Goal: Task Accomplishment & Management: Use online tool/utility

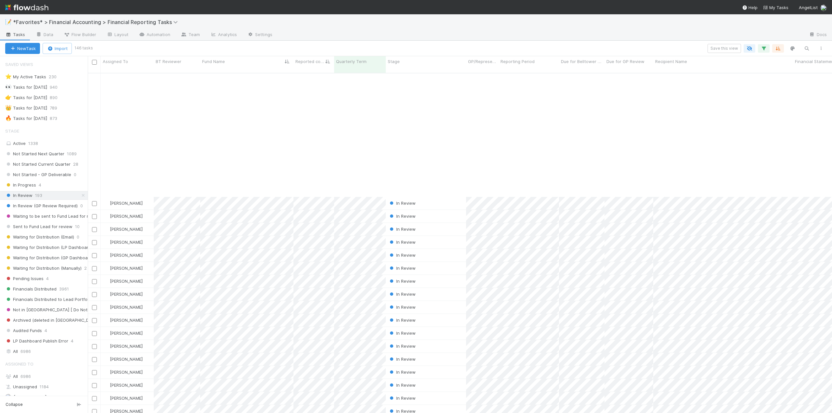
scroll to position [1365, 0]
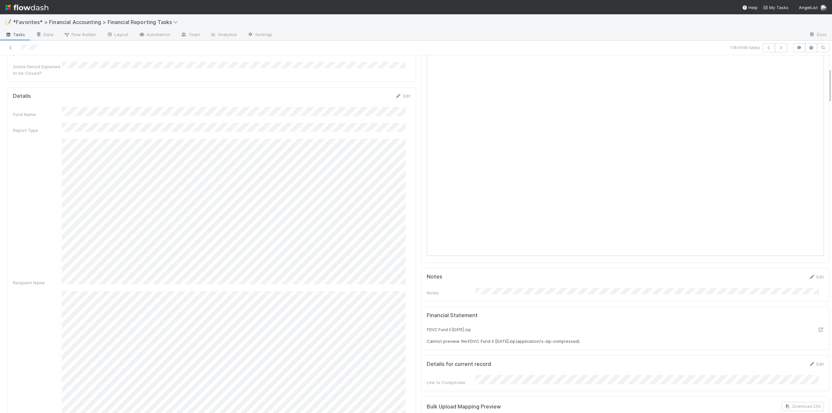
scroll to position [130, 0]
click at [810, 296] on link "Edit" at bounding box center [816, 298] width 15 height 5
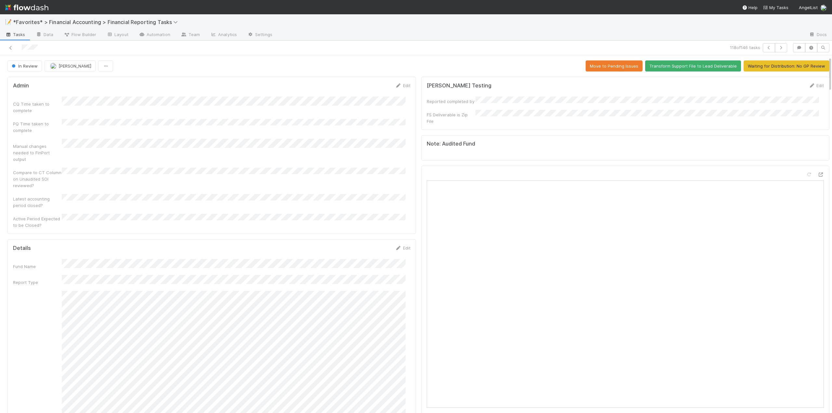
scroll to position [195, 0]
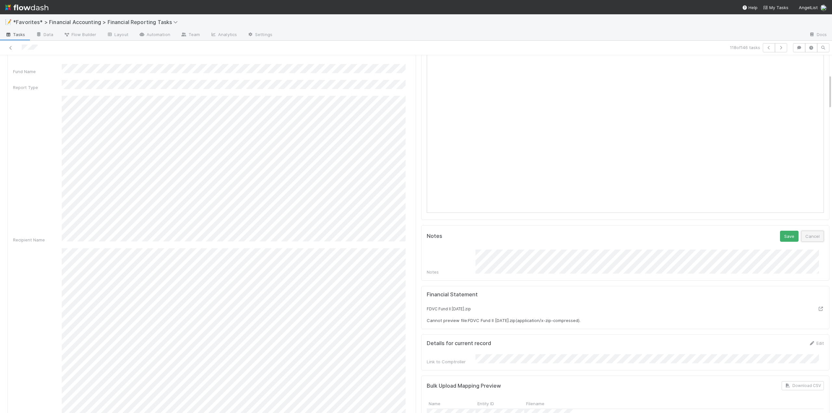
click at [807, 231] on button "Cancel" at bounding box center [812, 236] width 23 height 11
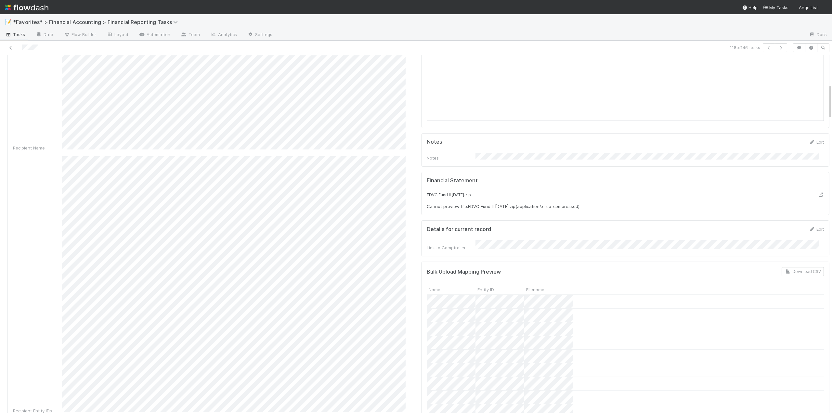
scroll to position [293, 0]
click at [809, 134] on link "Edit" at bounding box center [816, 136] width 15 height 5
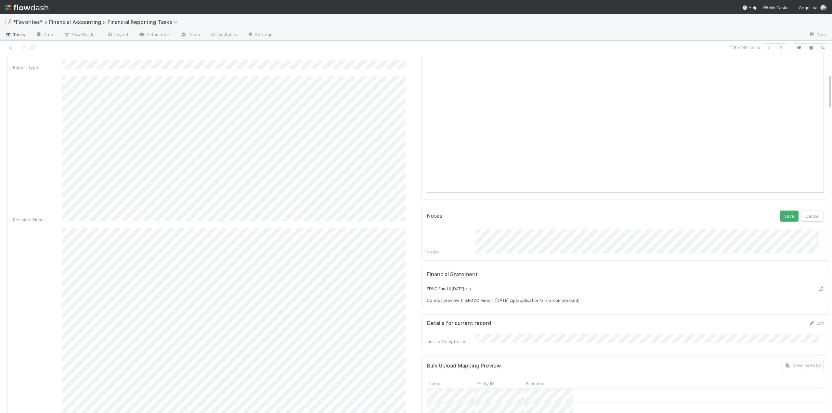
scroll to position [195, 0]
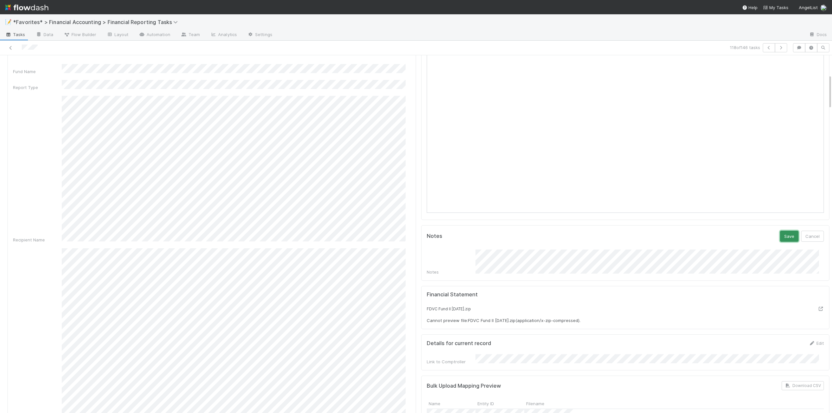
click at [783, 231] on button "Save" at bounding box center [789, 236] width 19 height 11
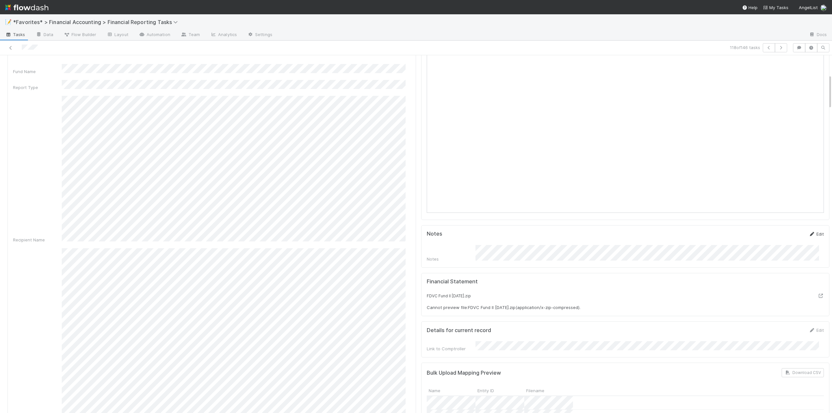
click at [812, 231] on link "Edit" at bounding box center [816, 233] width 15 height 5
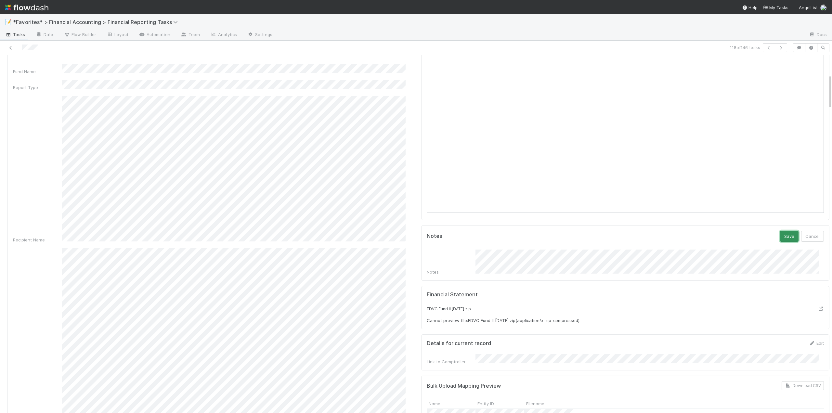
click at [783, 231] on button "Save" at bounding box center [789, 236] width 19 height 11
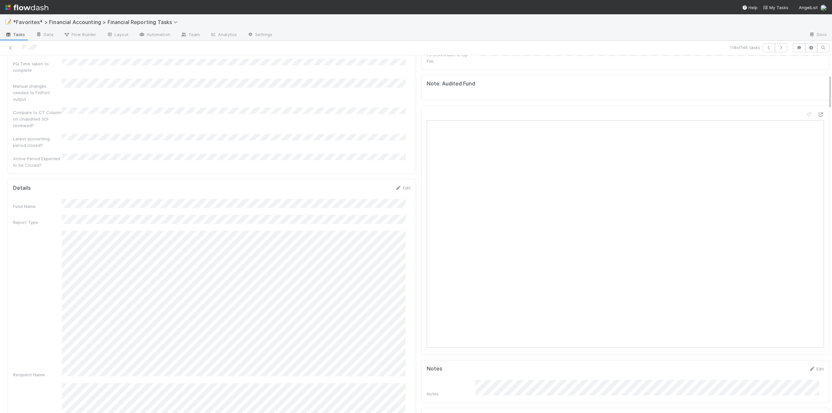
scroll to position [0, 0]
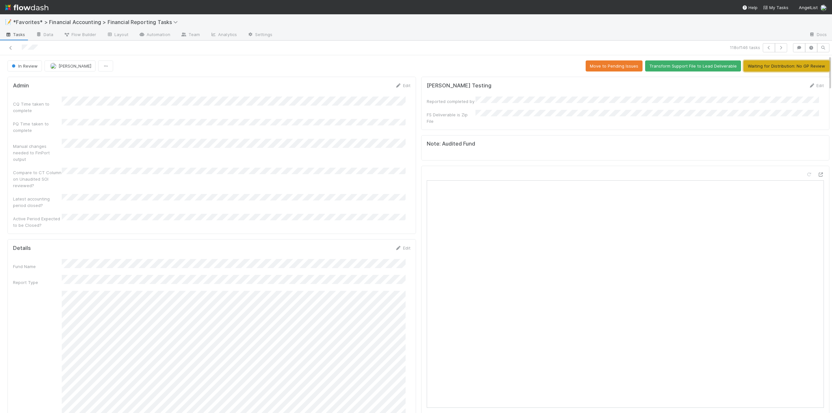
click at [767, 67] on button "Waiting for Distribution: No GP Review" at bounding box center [787, 65] width 86 height 11
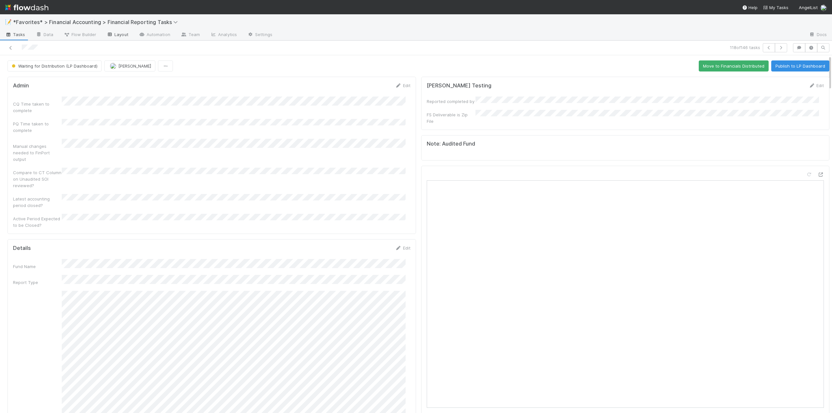
click at [120, 32] on link "Layout" at bounding box center [117, 35] width 32 height 10
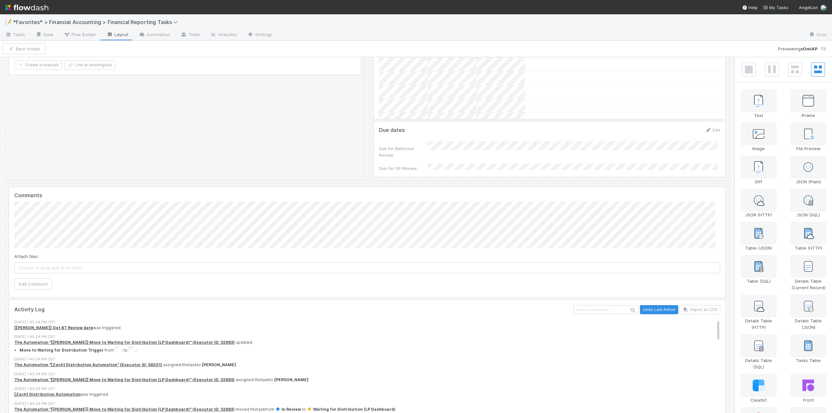
scroll to position [544, 0]
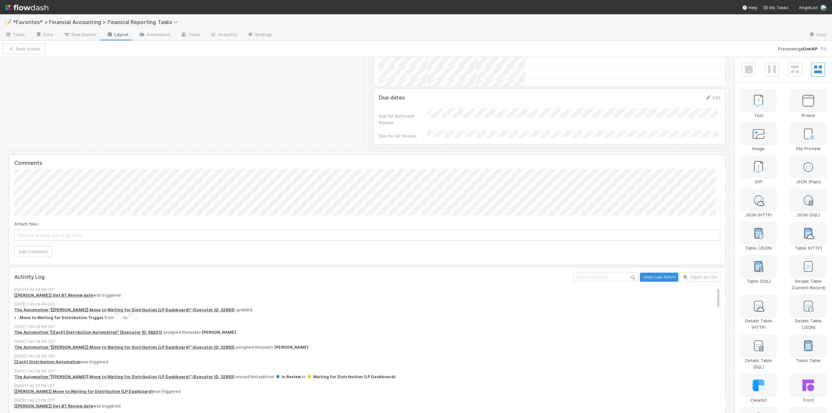
click at [256, 155] on div at bounding box center [367, 210] width 716 height 110
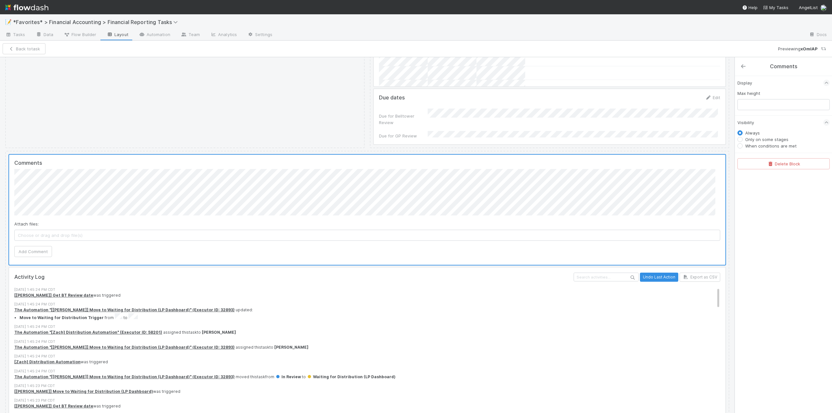
click at [745, 65] on icon at bounding box center [743, 66] width 7 height 5
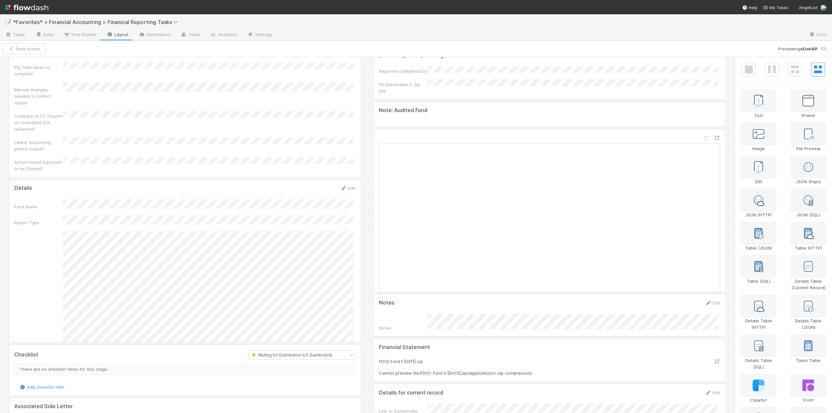
scroll to position [0, 0]
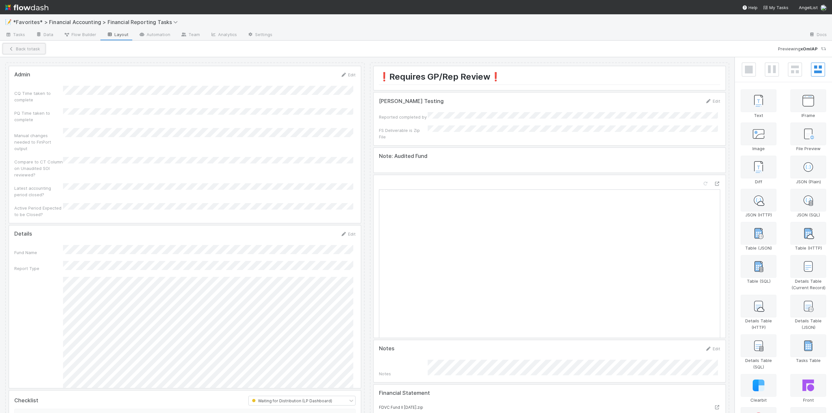
click at [20, 49] on button "Back to task" at bounding box center [24, 48] width 43 height 11
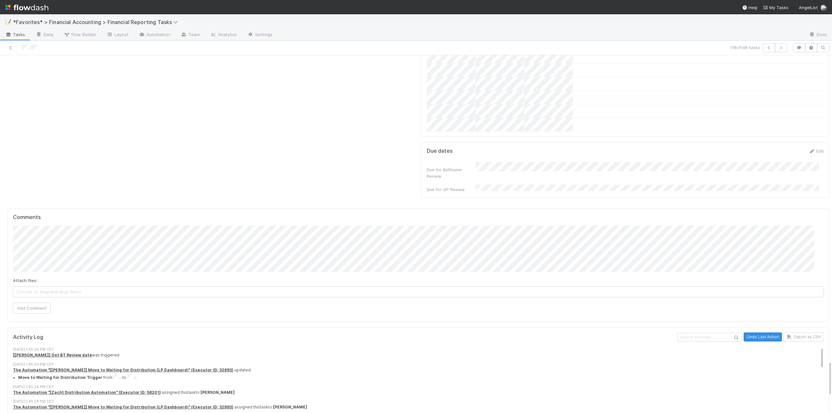
scroll to position [3290, 0]
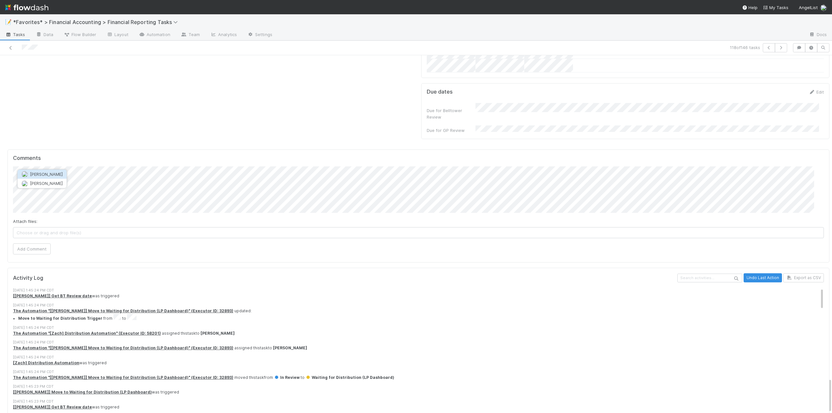
click at [39, 172] on span "[PERSON_NAME]" at bounding box center [46, 174] width 33 height 5
click at [33, 243] on button "Add Comment" at bounding box center [32, 248] width 38 height 11
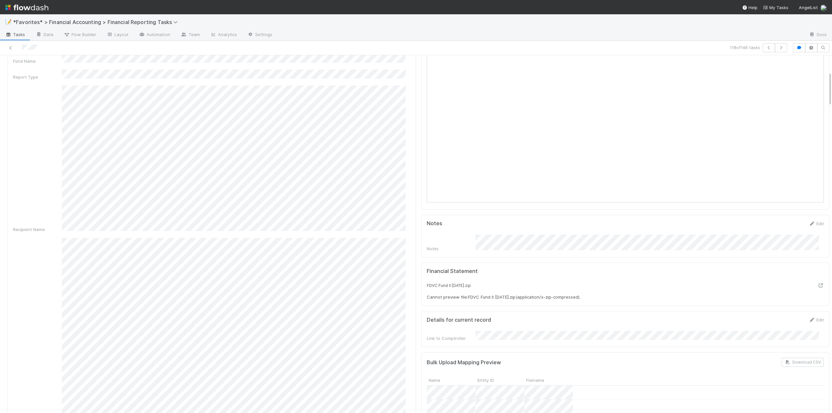
scroll to position [170, 0]
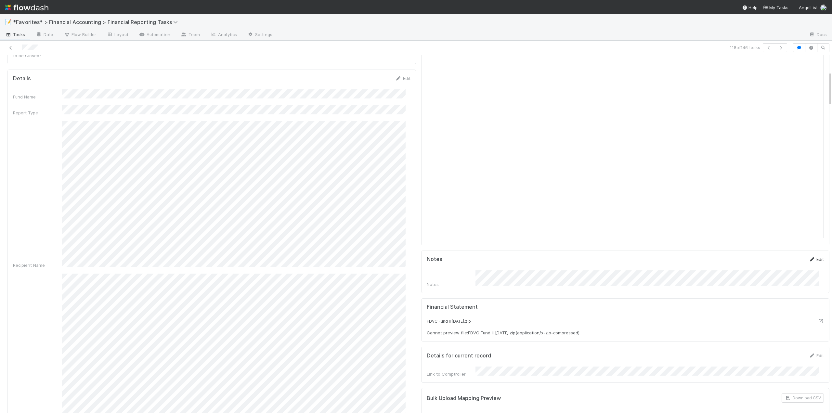
click at [811, 257] on link "Edit" at bounding box center [816, 259] width 15 height 5
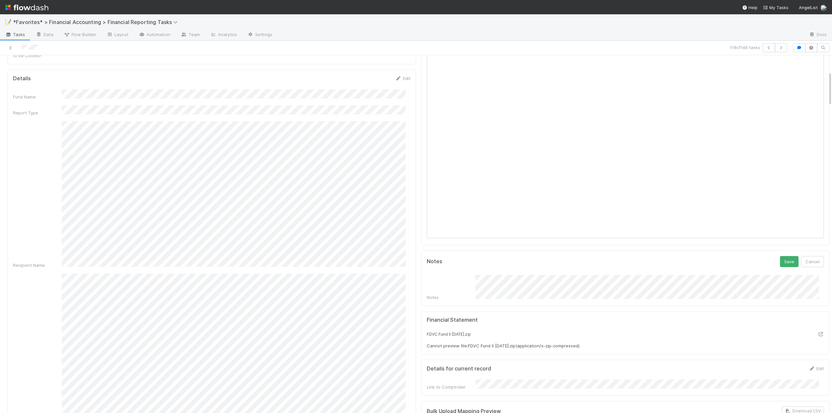
click at [782, 256] on button "Save" at bounding box center [789, 261] width 19 height 11
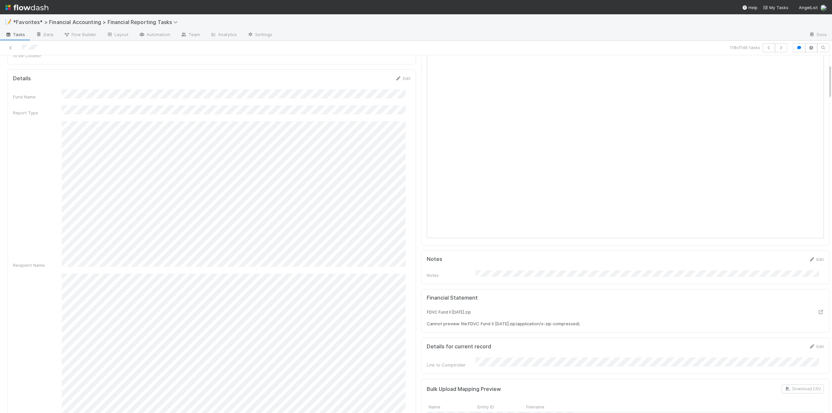
scroll to position [0, 0]
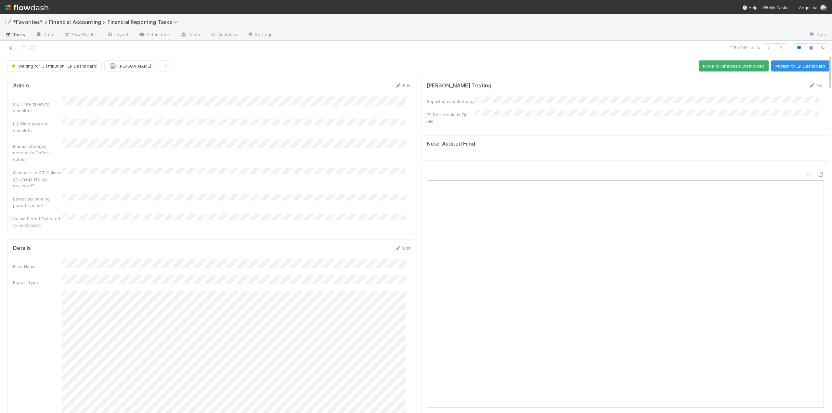
click at [13, 48] on icon at bounding box center [10, 48] width 7 height 4
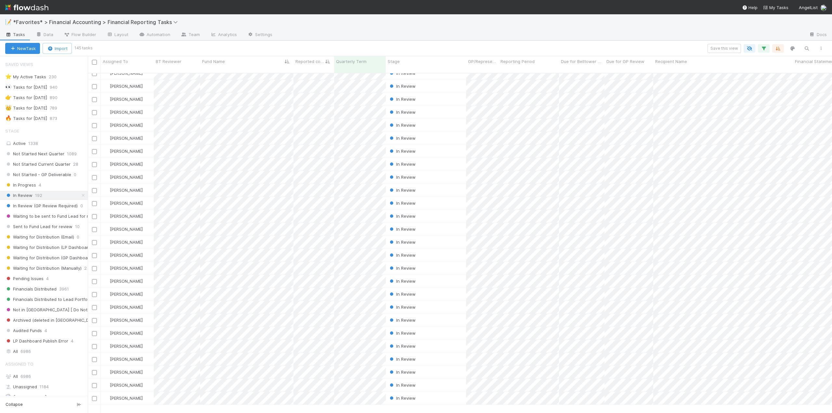
scroll to position [1495, 0]
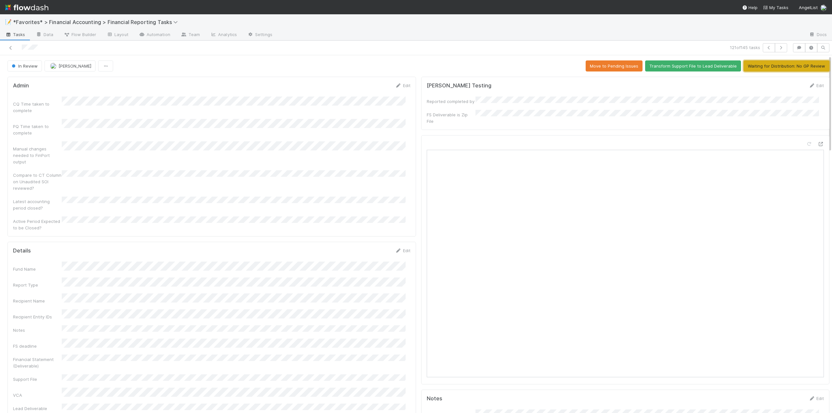
click at [760, 63] on button "Waiting for Distribution: No GP Review" at bounding box center [787, 65] width 86 height 11
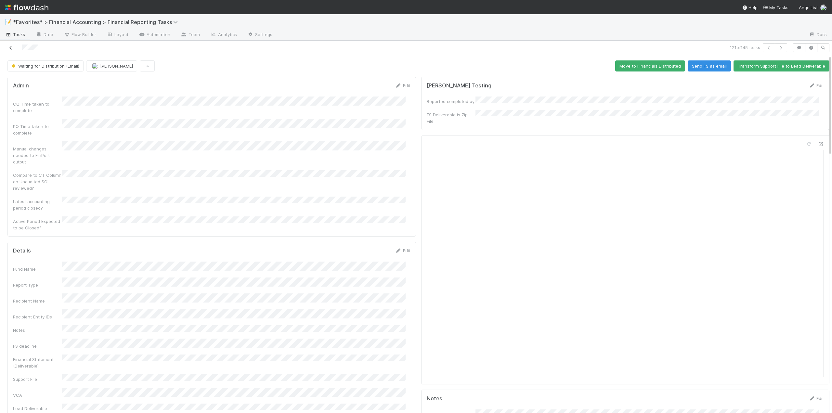
click at [12, 48] on icon at bounding box center [10, 48] width 7 height 4
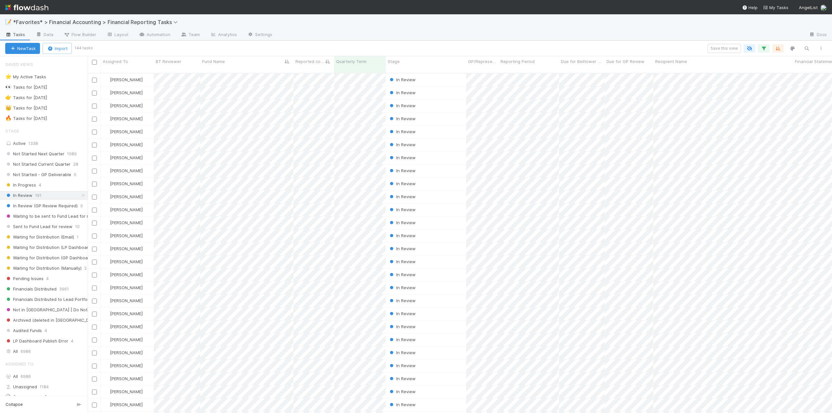
scroll to position [341, 739]
